Goal: Obtain resource: Download file/media

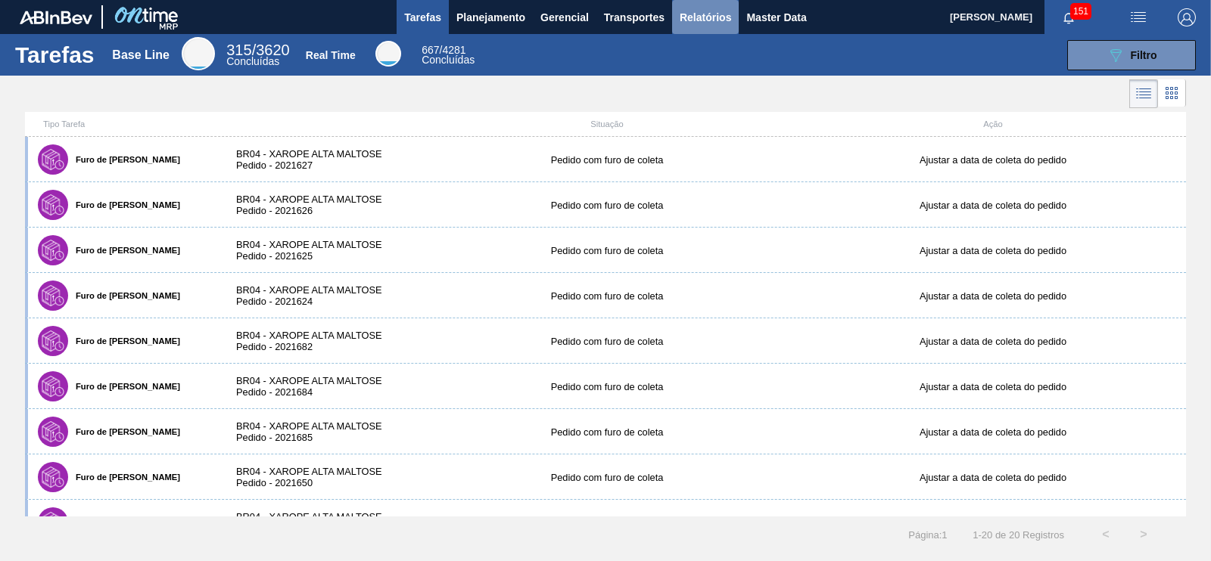
click at [704, 9] on span "Relatórios" at bounding box center [704, 17] width 51 height 18
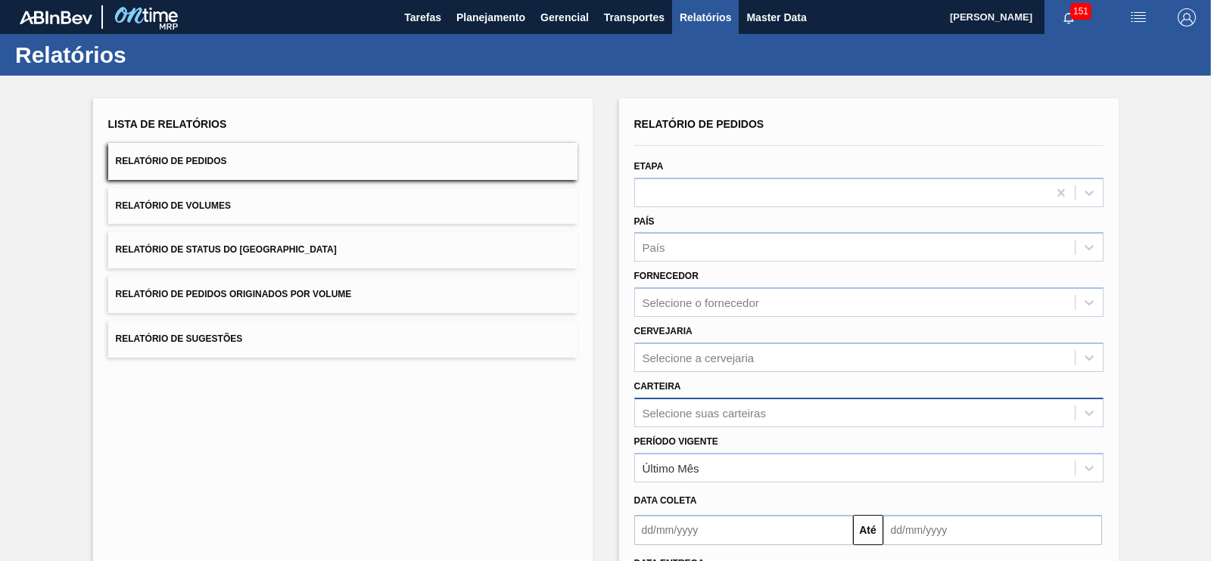
scroll to position [94, 0]
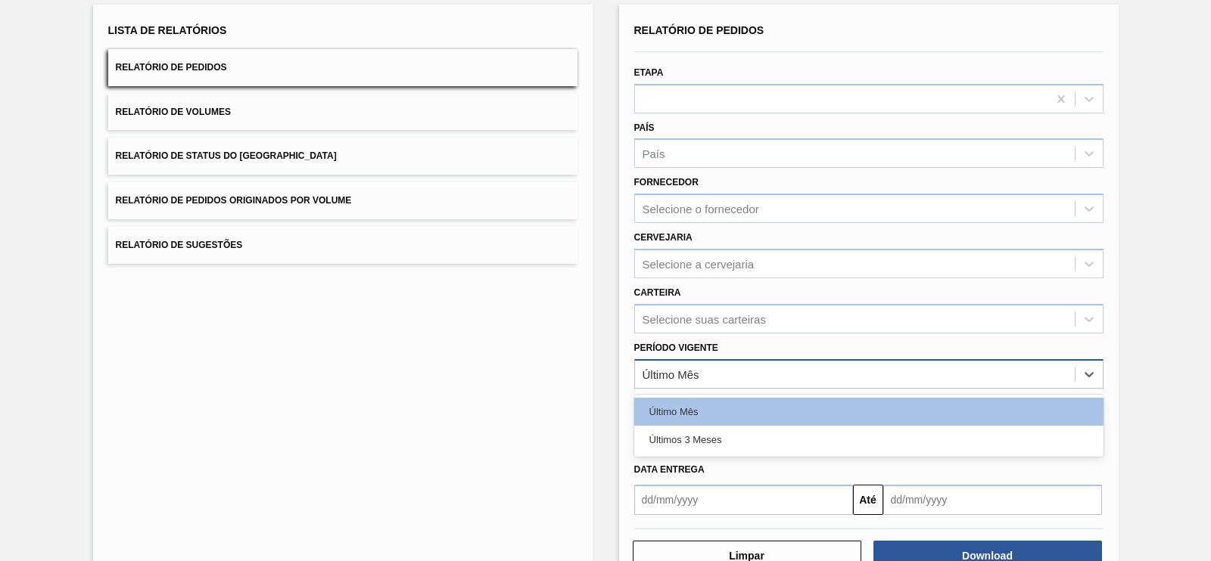
click at [699, 371] on div "Último Mês" at bounding box center [855, 374] width 440 height 22
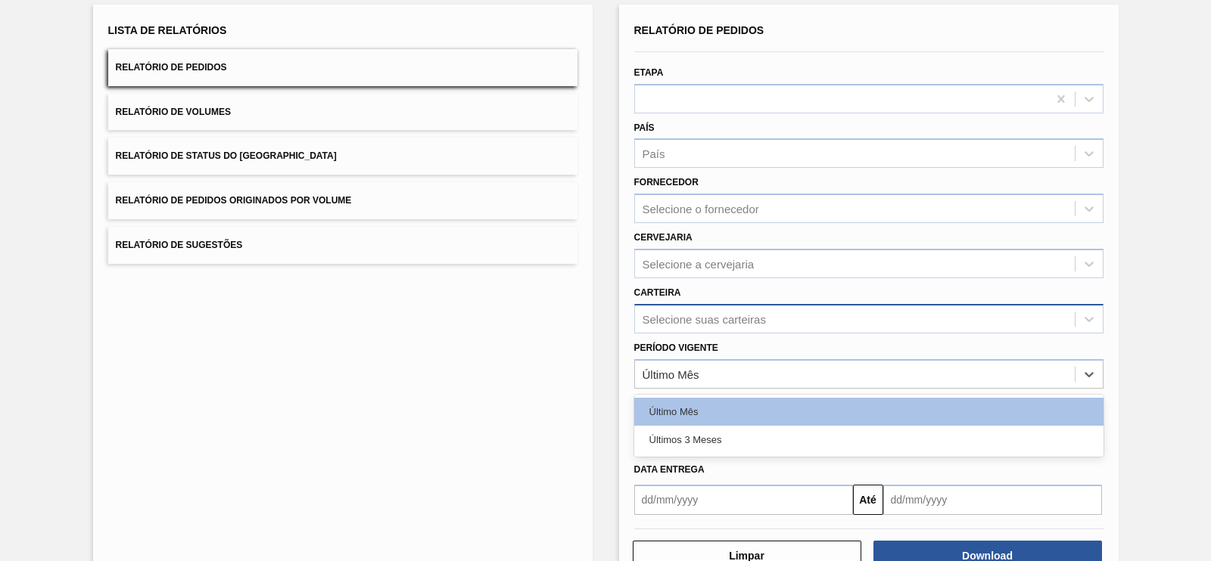
click at [704, 312] on div "Selecione suas carteiras" at bounding box center [703, 318] width 123 height 13
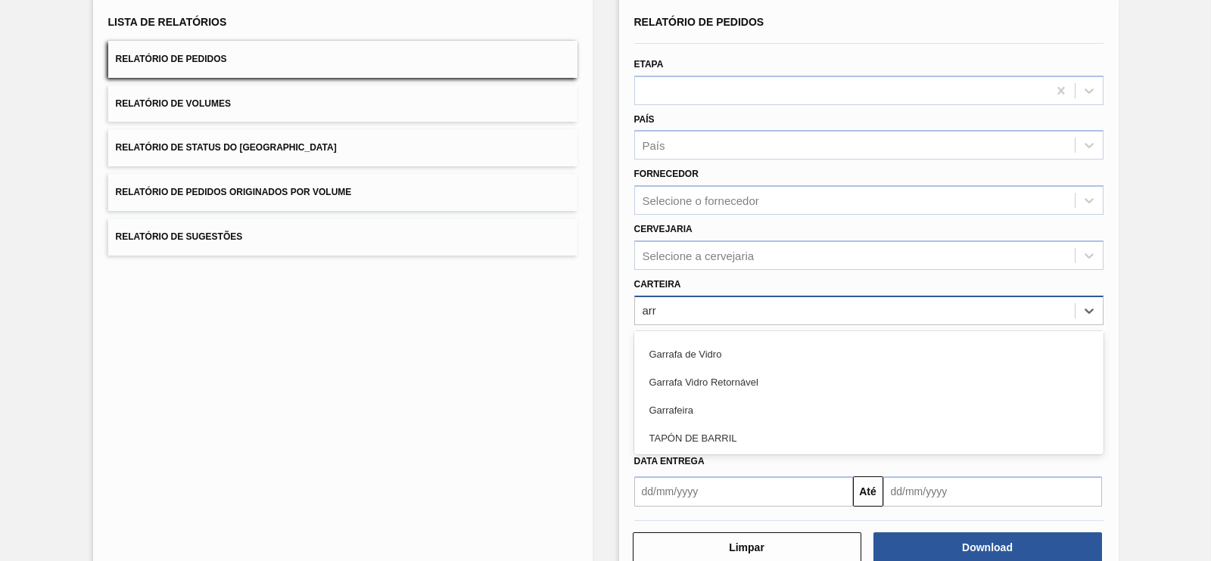
scroll to position [0, 0]
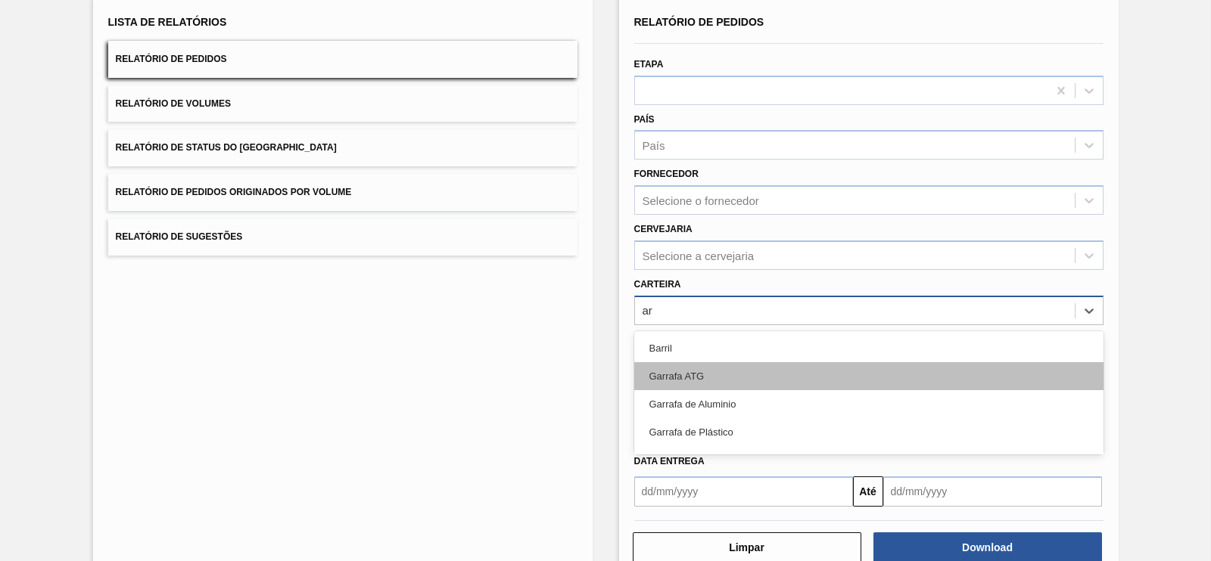
type input "a"
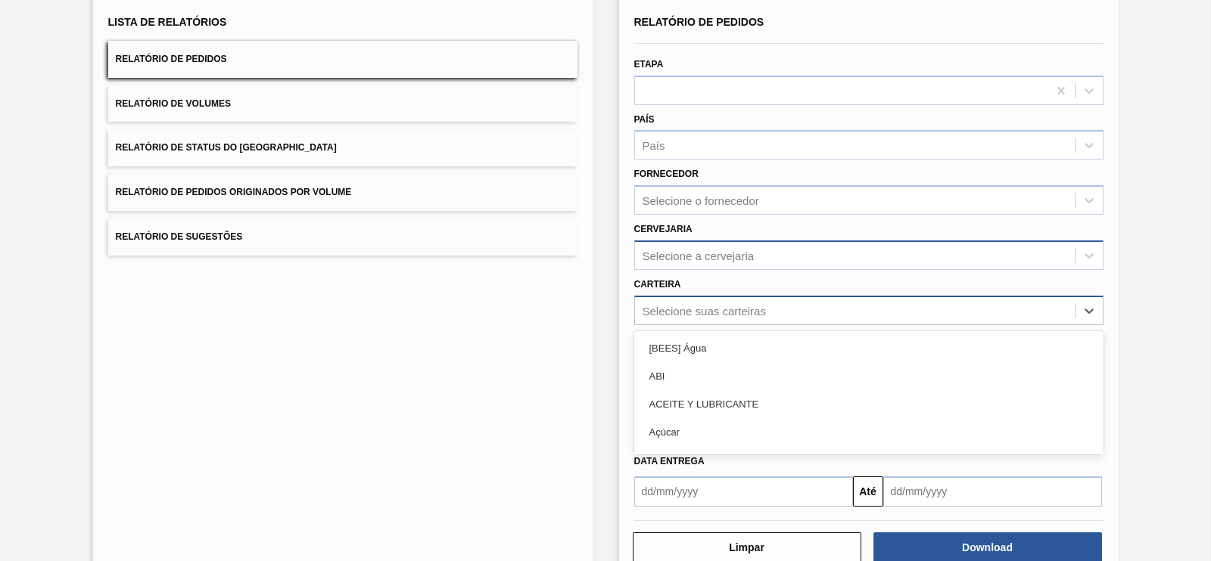
click at [866, 246] on div "Selecione a cervejaria" at bounding box center [855, 255] width 440 height 22
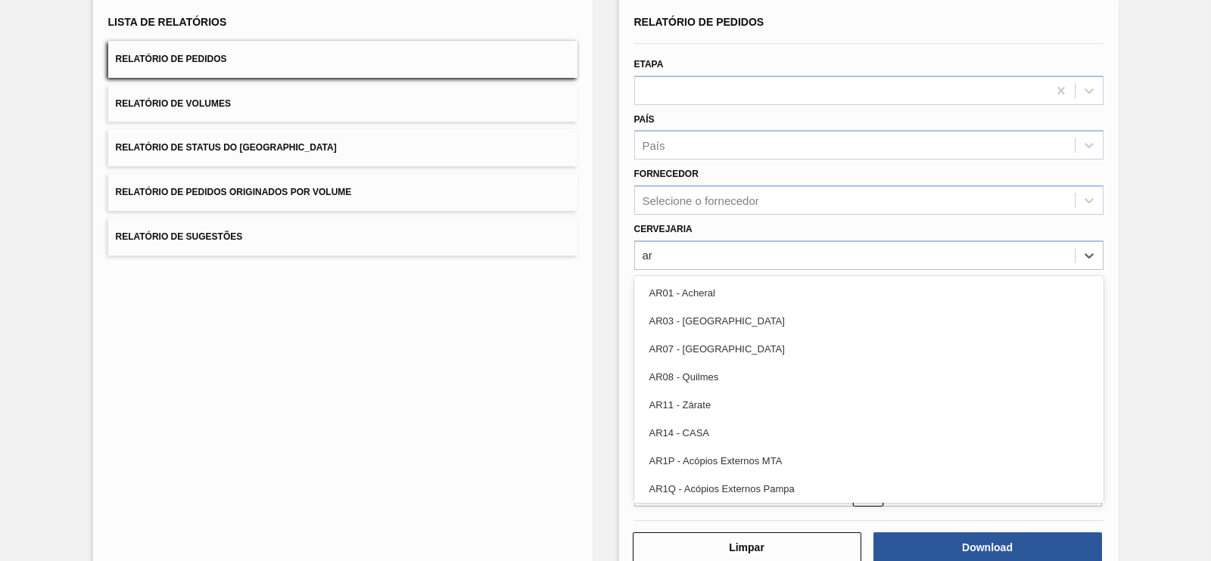
type input "ar"
click at [1186, 254] on div "Lista de Relatórios Relatório de Pedidos Relatório de Volumes Relatório de Stat…" at bounding box center [605, 286] width 1211 height 625
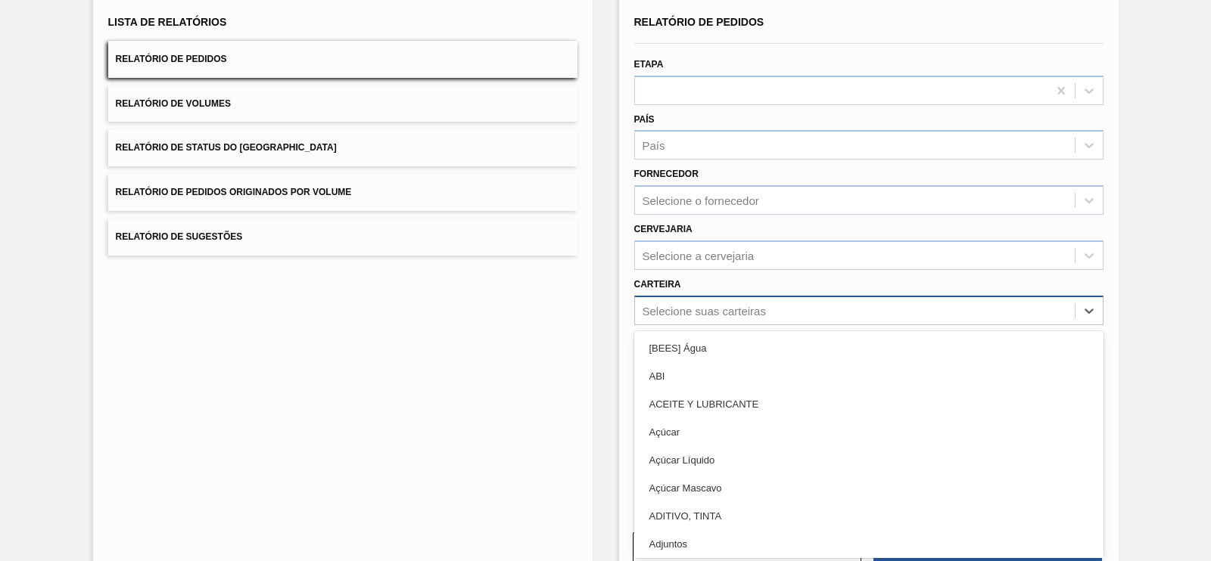
click at [710, 315] on div "Selecione suas carteiras" at bounding box center [703, 310] width 123 height 13
type input "ad"
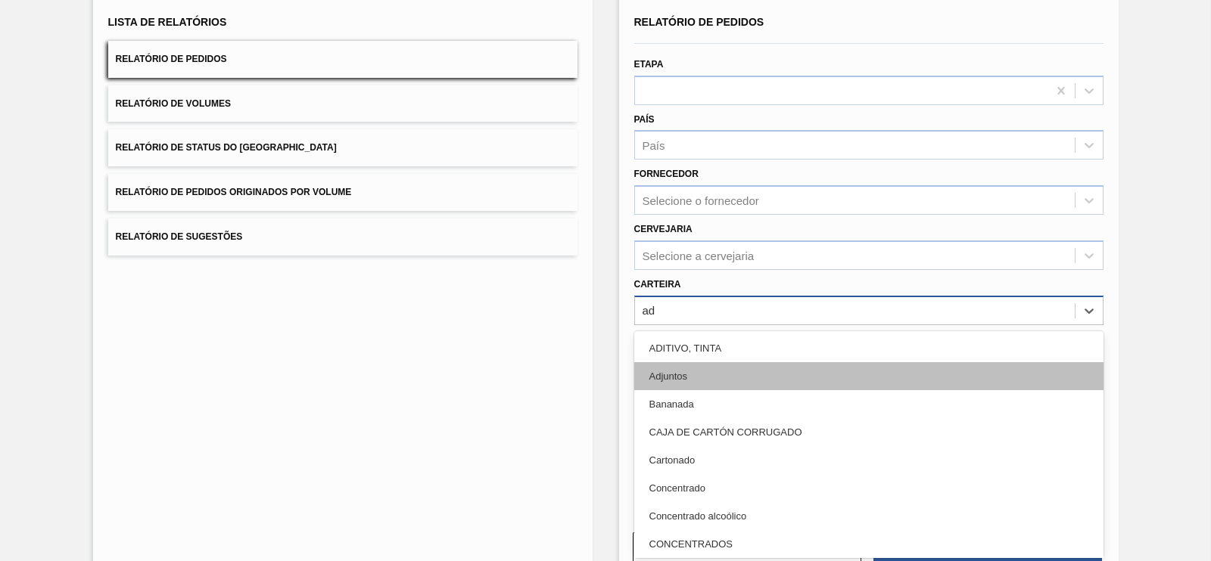
click at [726, 384] on div "Adjuntos" at bounding box center [868, 376] width 469 height 28
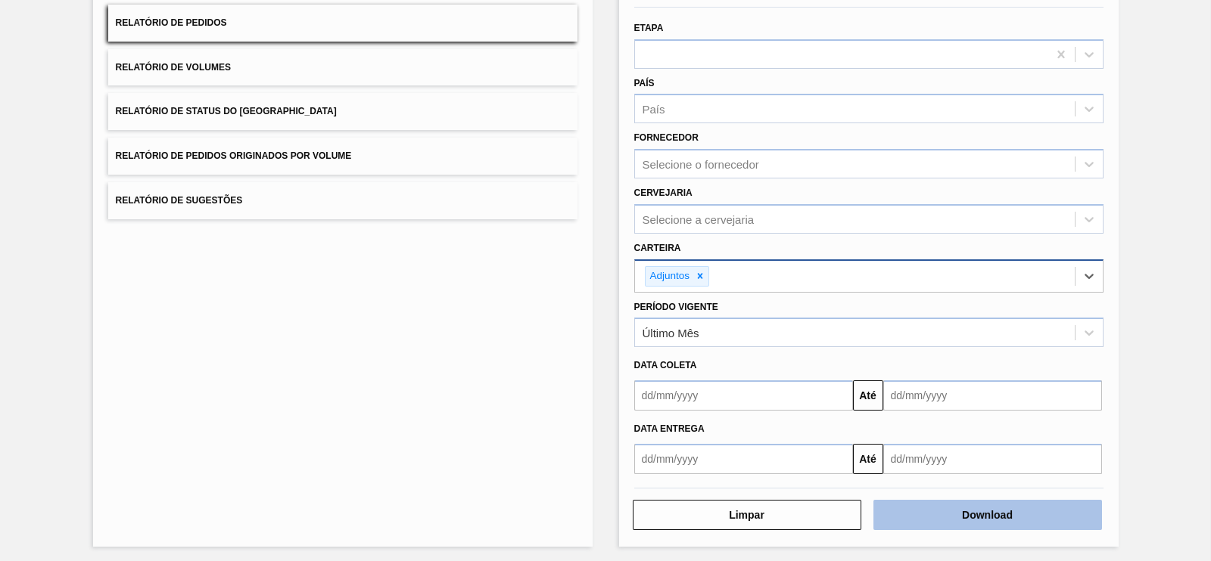
scroll to position [140, 0]
click at [995, 509] on button "Download" at bounding box center [987, 514] width 228 height 30
